Goal: Task Accomplishment & Management: Use online tool/utility

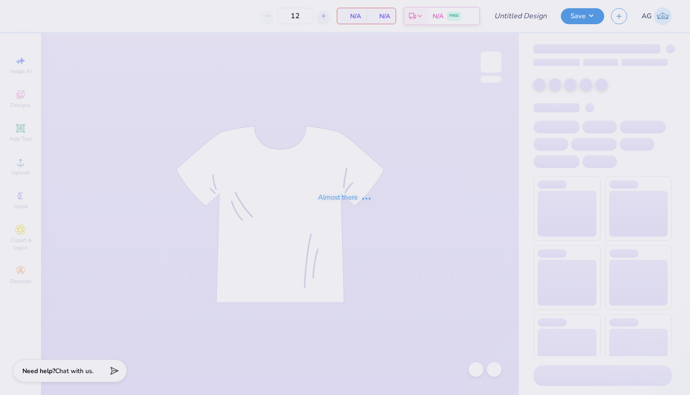
type input "DDD exec design"
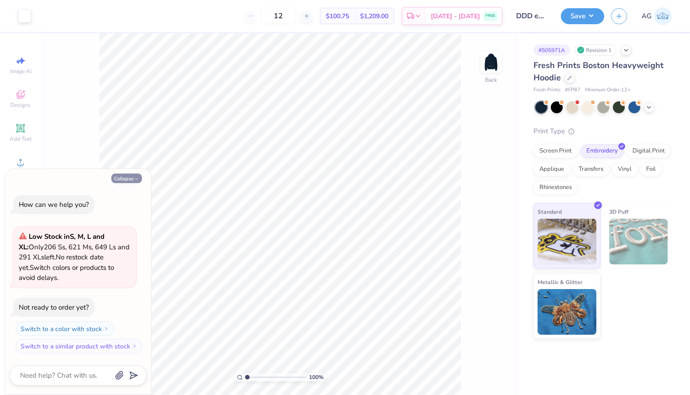
click at [131, 178] on button "Collapse" at bounding box center [126, 179] width 31 height 10
type textarea "x"
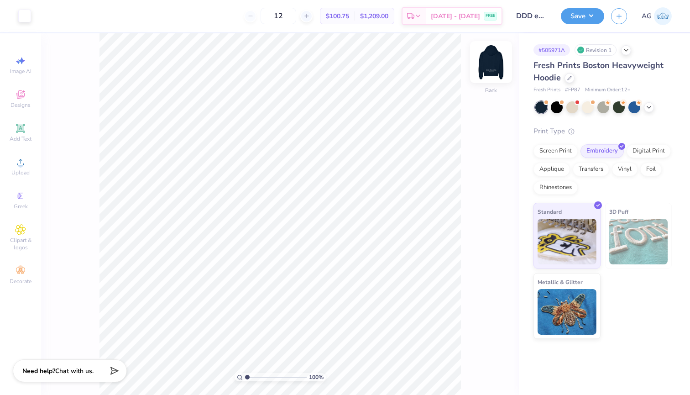
click at [488, 69] on img at bounding box center [491, 62] width 37 height 37
click at [24, 129] on icon at bounding box center [20, 128] width 7 height 7
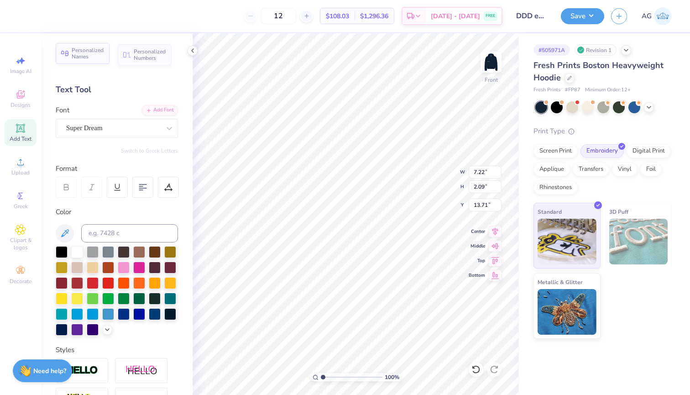
click at [95, 58] on span "Personalized Names" at bounding box center [88, 53] width 32 height 13
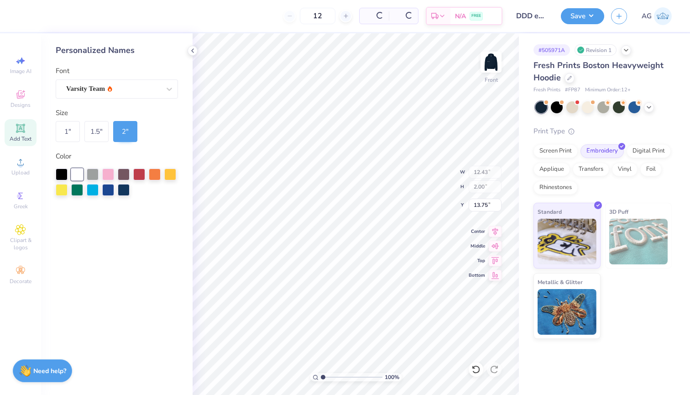
type input "12.43"
type input "2.00"
type input "13.75"
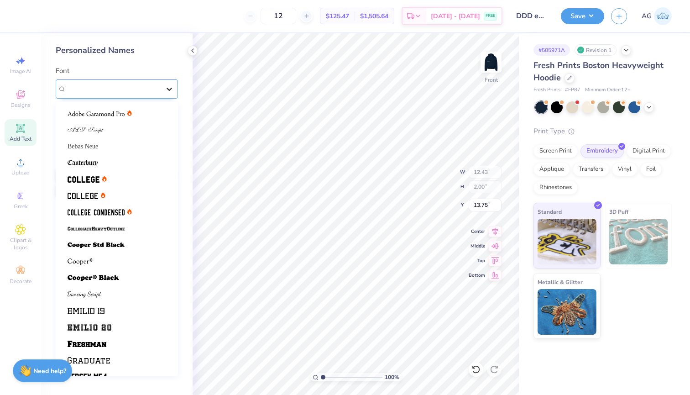
click at [162, 84] on div at bounding box center [169, 89] width 16 height 16
click at [126, 116] on div at bounding box center [100, 114] width 64 height 10
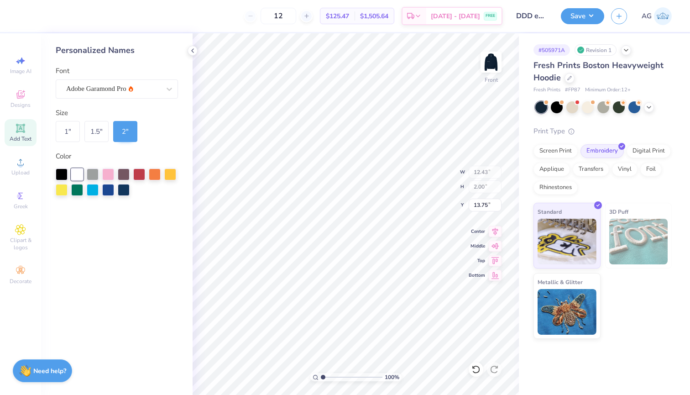
type input "12.85"
type input "9.09"
type input "7.22"
type input "2.09"
type input "13.71"
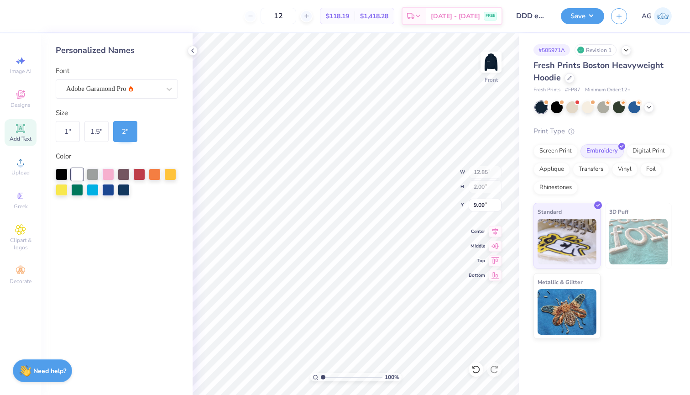
type input "11.02"
type input "1.44"
type input "19.38"
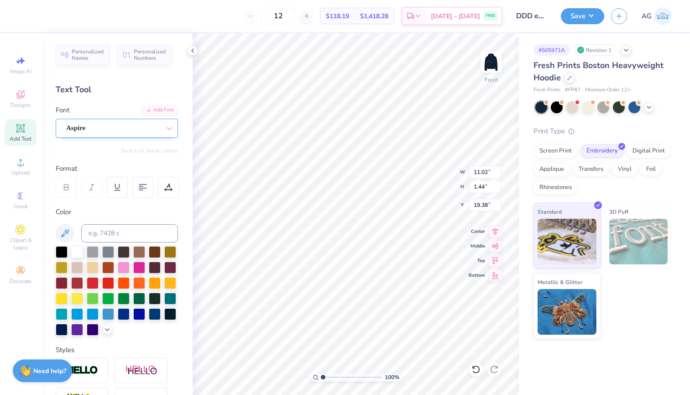
click at [134, 132] on div "Aspire" at bounding box center [113, 128] width 96 height 14
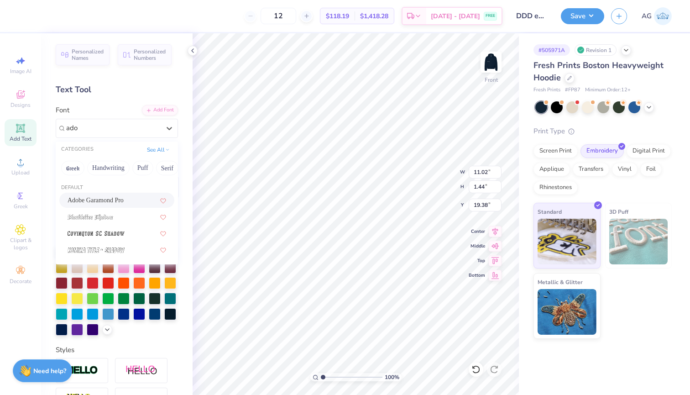
type input "adob"
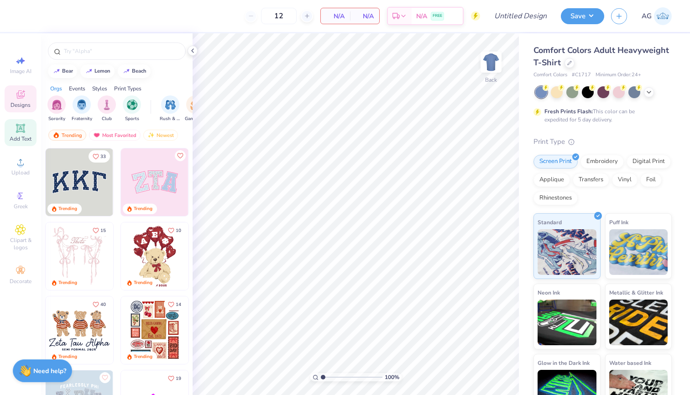
click at [23, 132] on icon at bounding box center [20, 128] width 9 height 9
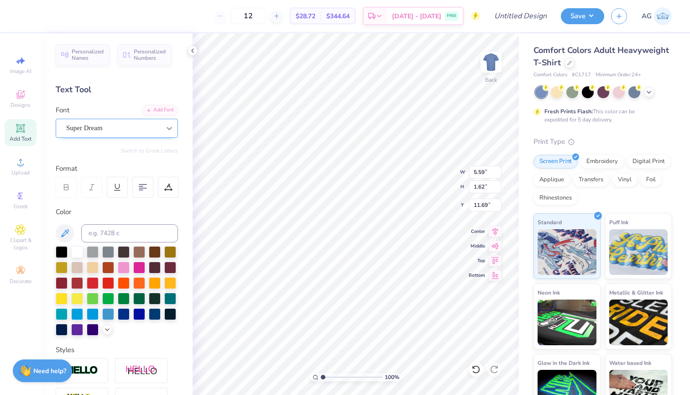
click at [166, 132] on icon at bounding box center [169, 128] width 9 height 9
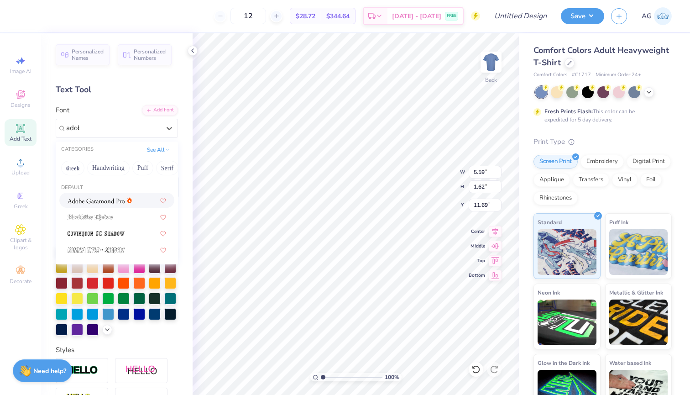
type input "adobe"
